Goal: Task Accomplishment & Management: Manage account settings

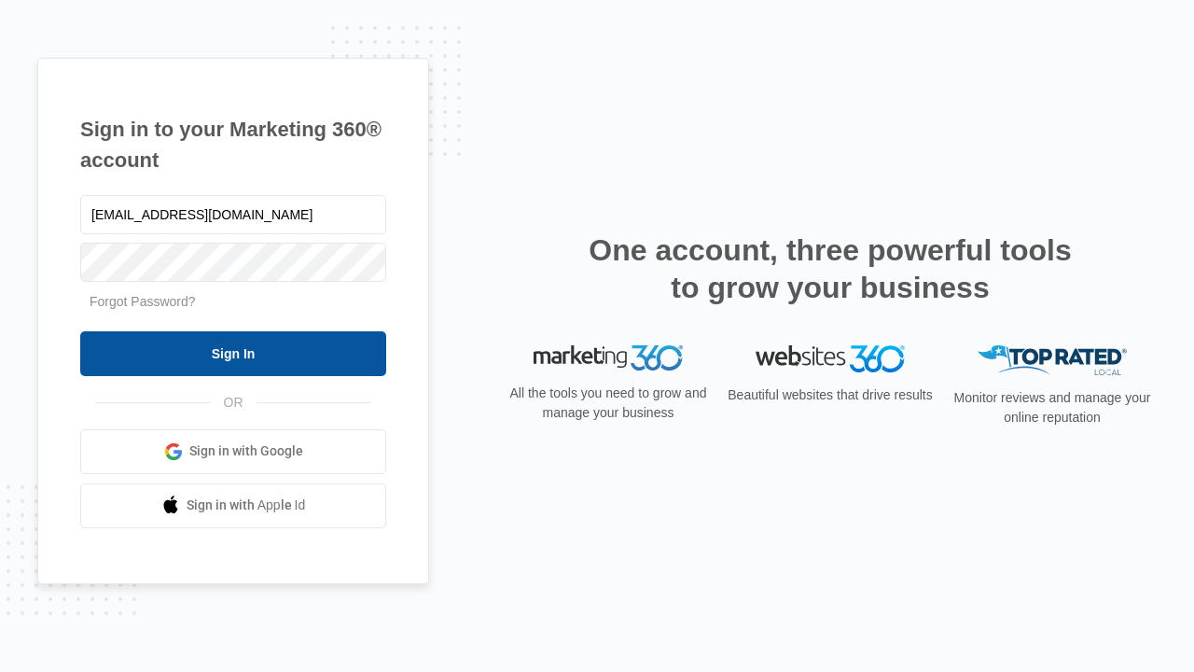
click at [233, 353] on input "Sign In" at bounding box center [233, 353] width 306 height 45
